Goal: Book appointment/travel/reservation

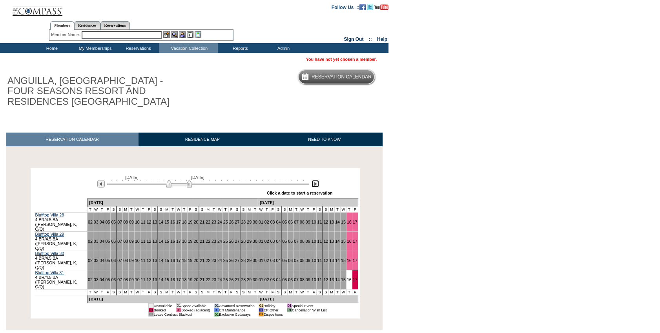
click at [312, 184] on img at bounding box center [314, 183] width 7 height 7
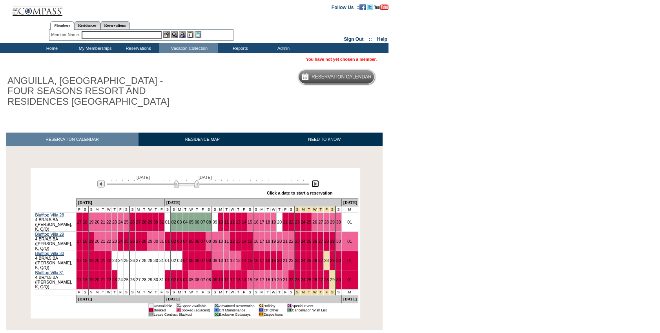
click at [312, 184] on img at bounding box center [314, 183] width 7 height 7
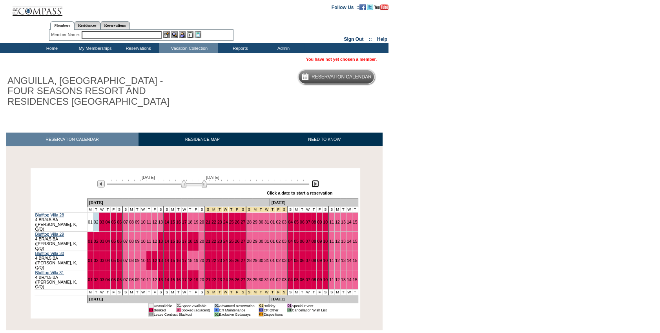
click at [312, 184] on img at bounding box center [314, 183] width 7 height 7
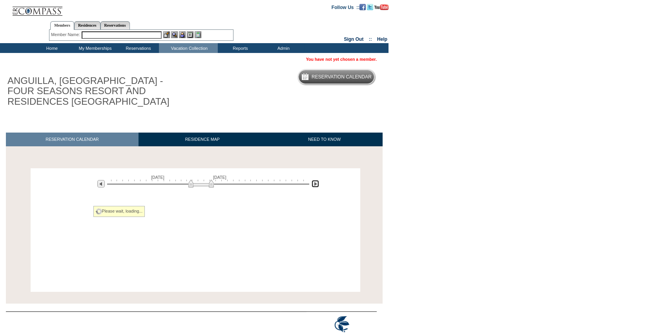
click at [312, 184] on img at bounding box center [314, 183] width 7 height 7
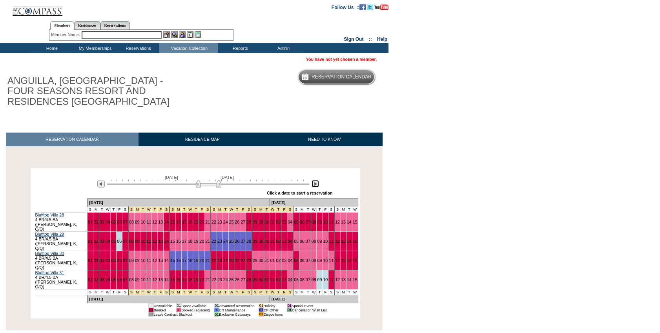
click at [312, 184] on img at bounding box center [314, 183] width 7 height 7
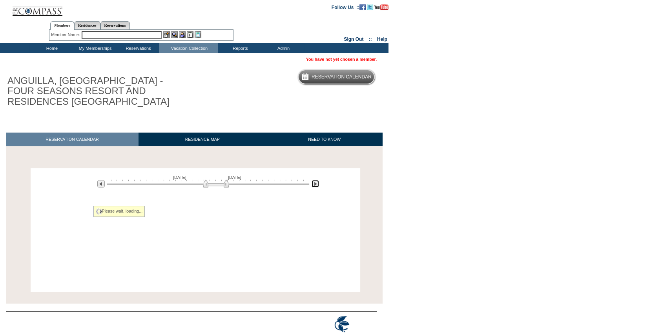
click at [312, 184] on img at bounding box center [314, 183] width 7 height 7
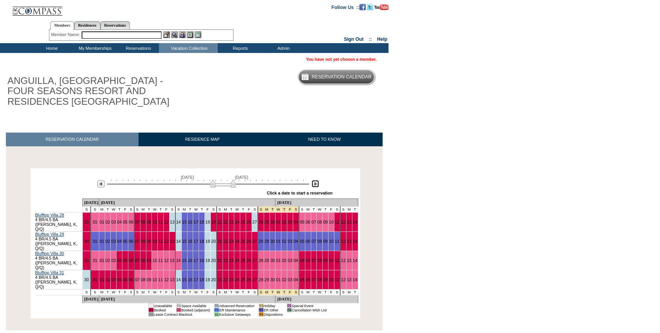
click at [312, 184] on img at bounding box center [314, 183] width 7 height 7
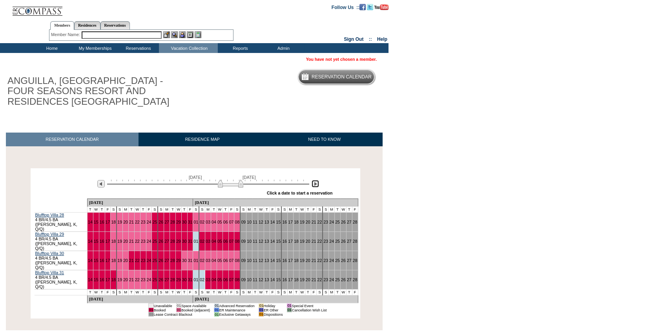
click at [312, 184] on img at bounding box center [314, 183] width 7 height 7
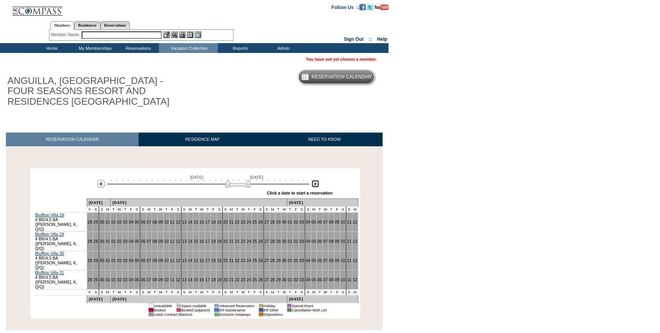
click at [312, 184] on img at bounding box center [314, 183] width 7 height 7
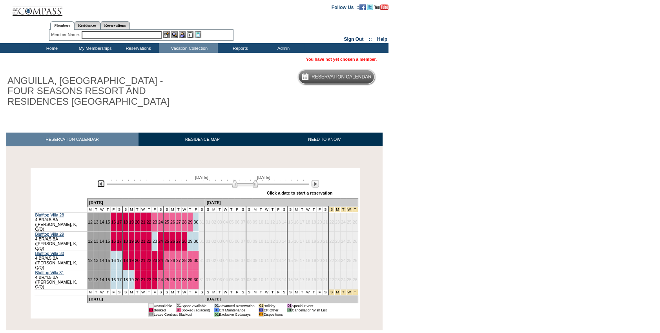
click at [100, 181] on img at bounding box center [100, 183] width 7 height 7
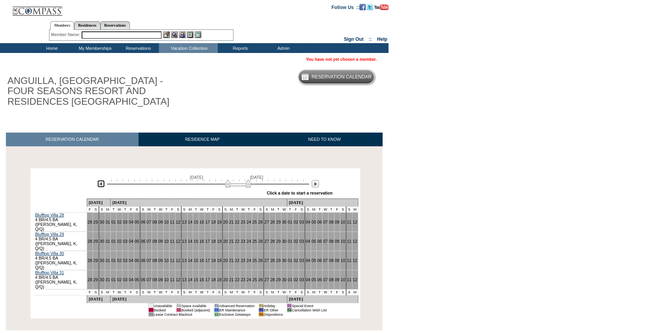
click at [100, 181] on img at bounding box center [100, 183] width 7 height 7
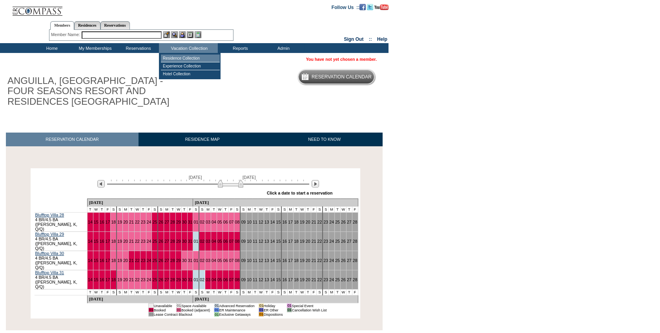
click at [184, 58] on td "Residence Collection" at bounding box center [190, 59] width 59 height 8
